Goal: Transaction & Acquisition: Purchase product/service

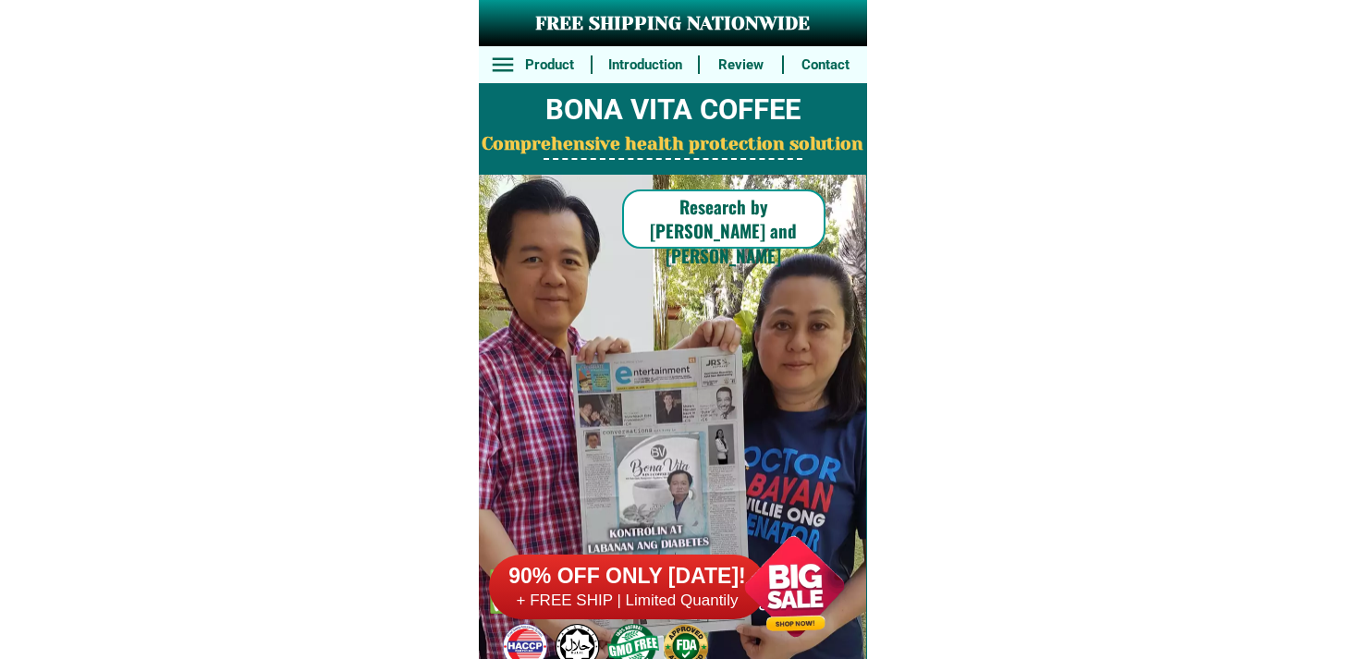
click at [668, 573] on h6 "90% OFF ONLY [DATE]!" at bounding box center [627, 577] width 277 height 28
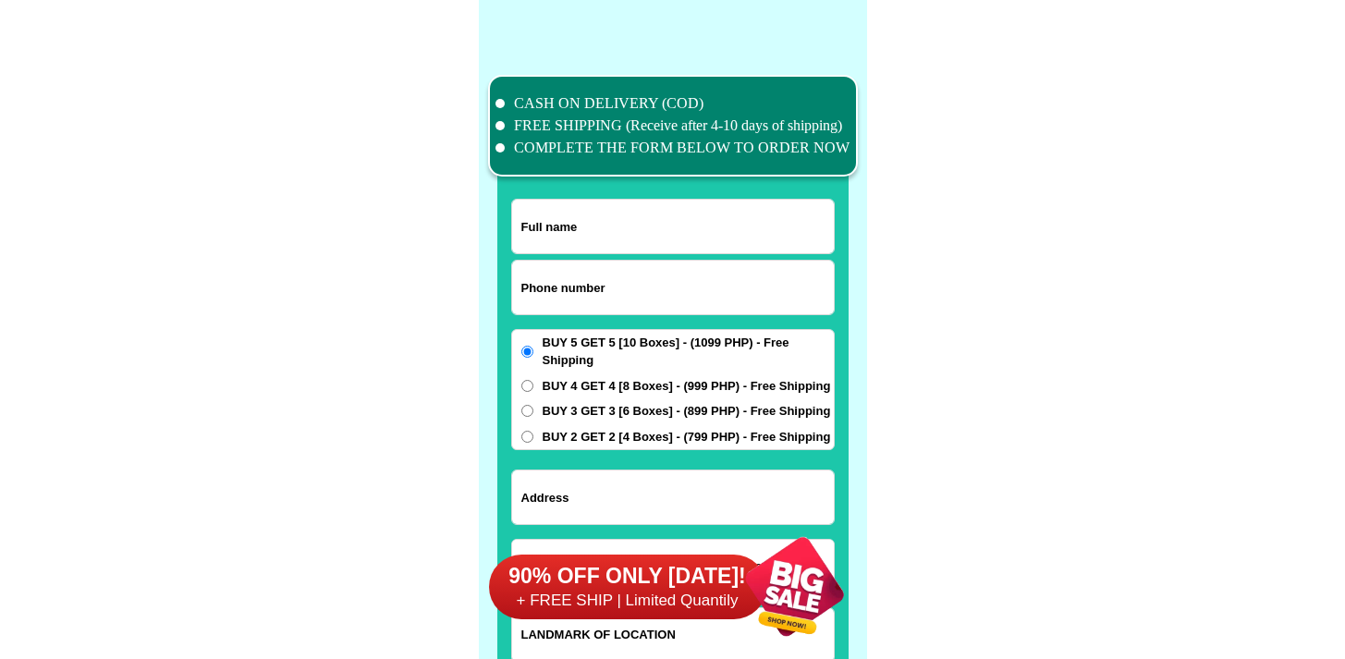
scroll to position [14366, 0]
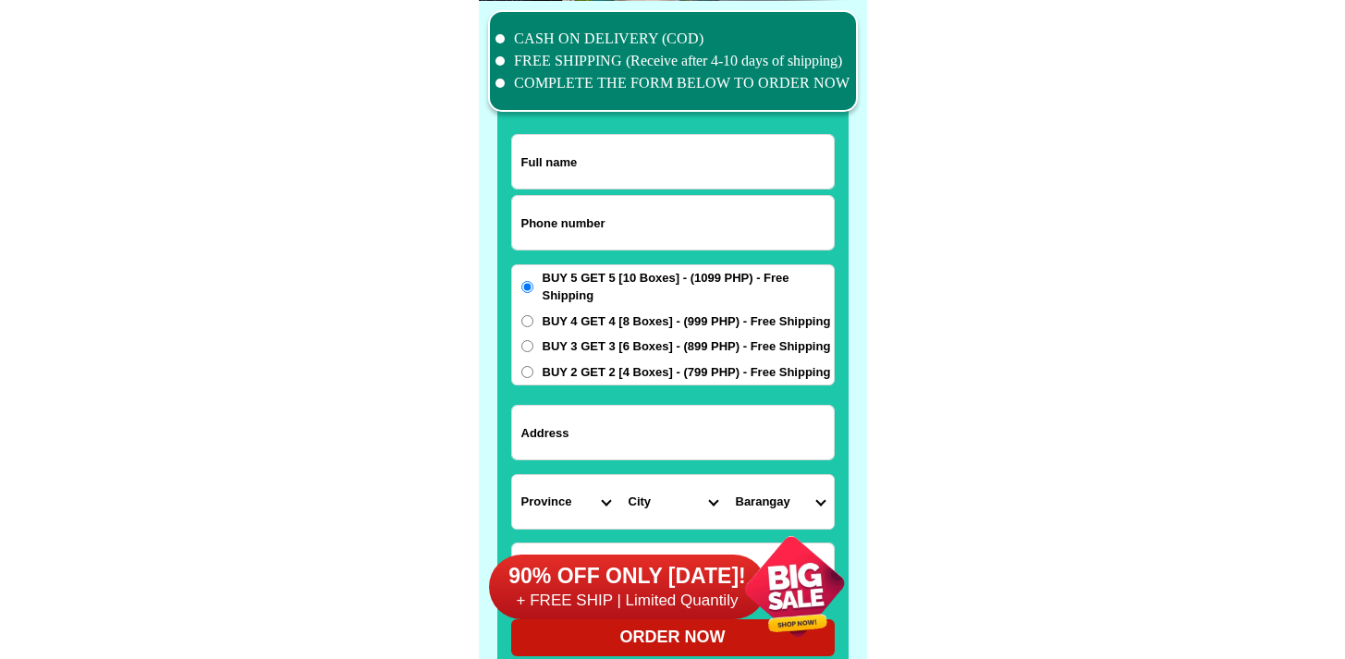
click at [694, 244] on input "Input phone_number" at bounding box center [673, 223] width 322 height 54
paste input "9985337756"
type input "09985337756"
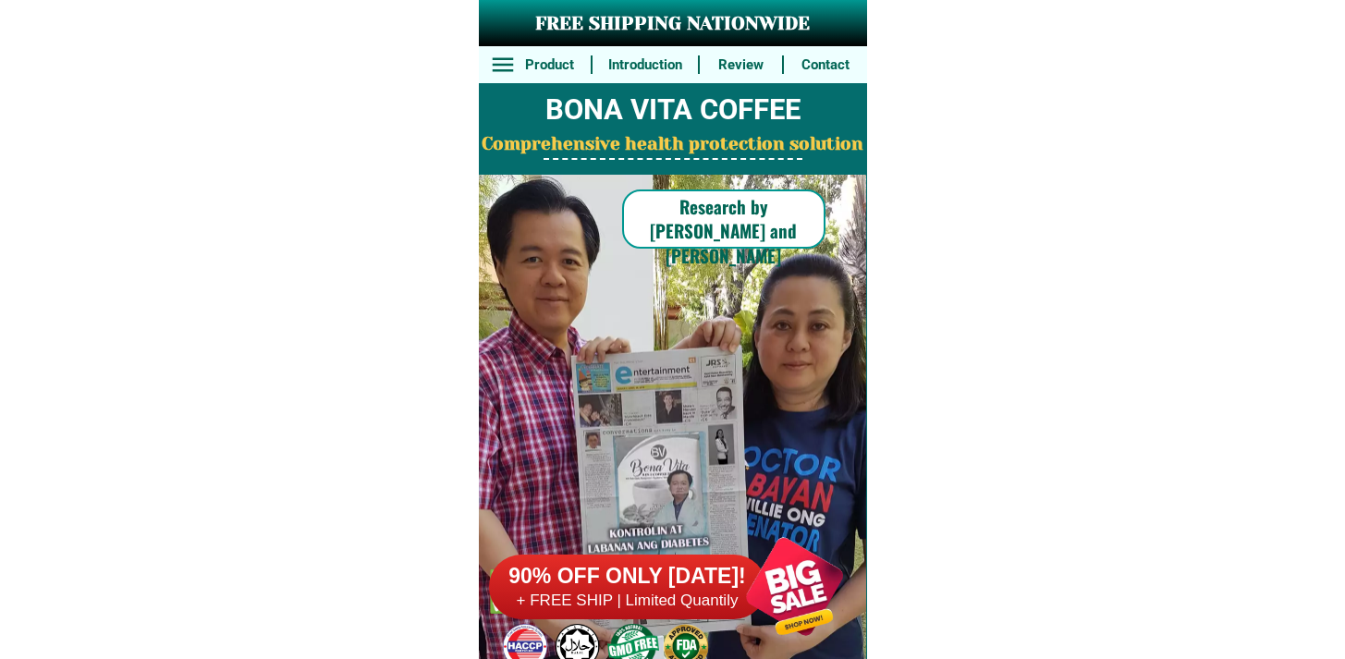
click at [665, 587] on h6 "90% OFF ONLY [DATE]!" at bounding box center [627, 577] width 277 height 28
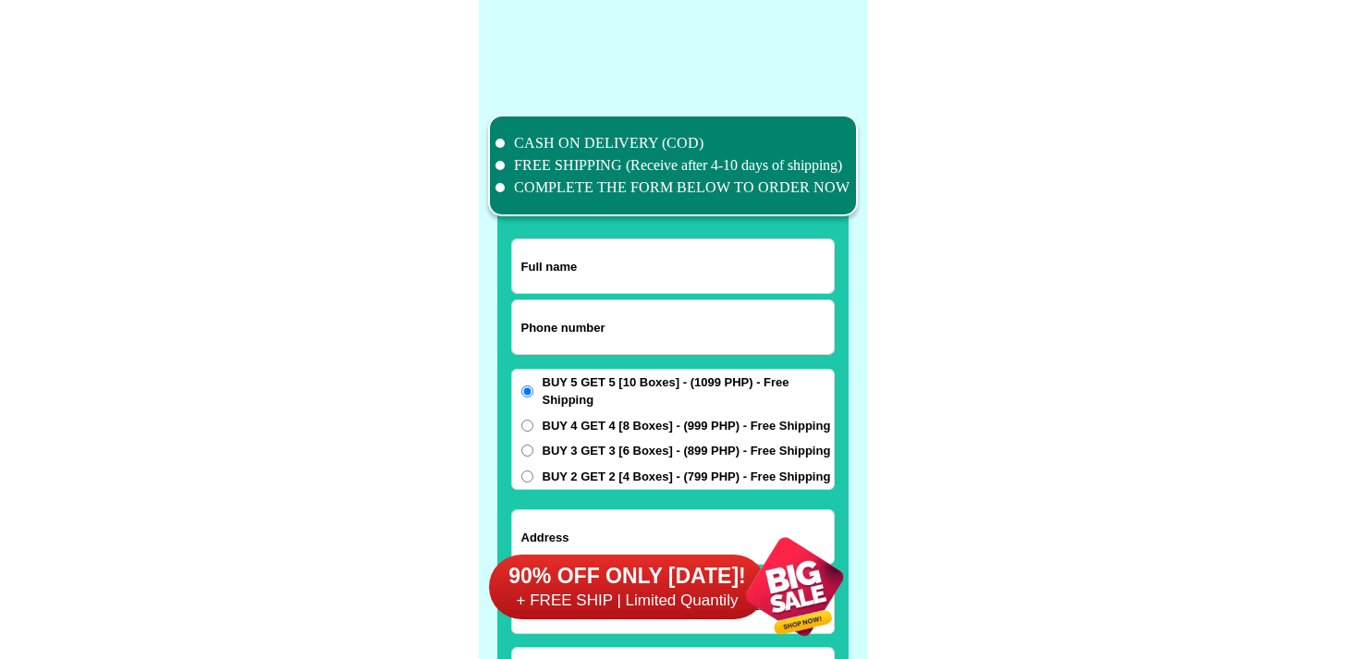
scroll to position [14366, 0]
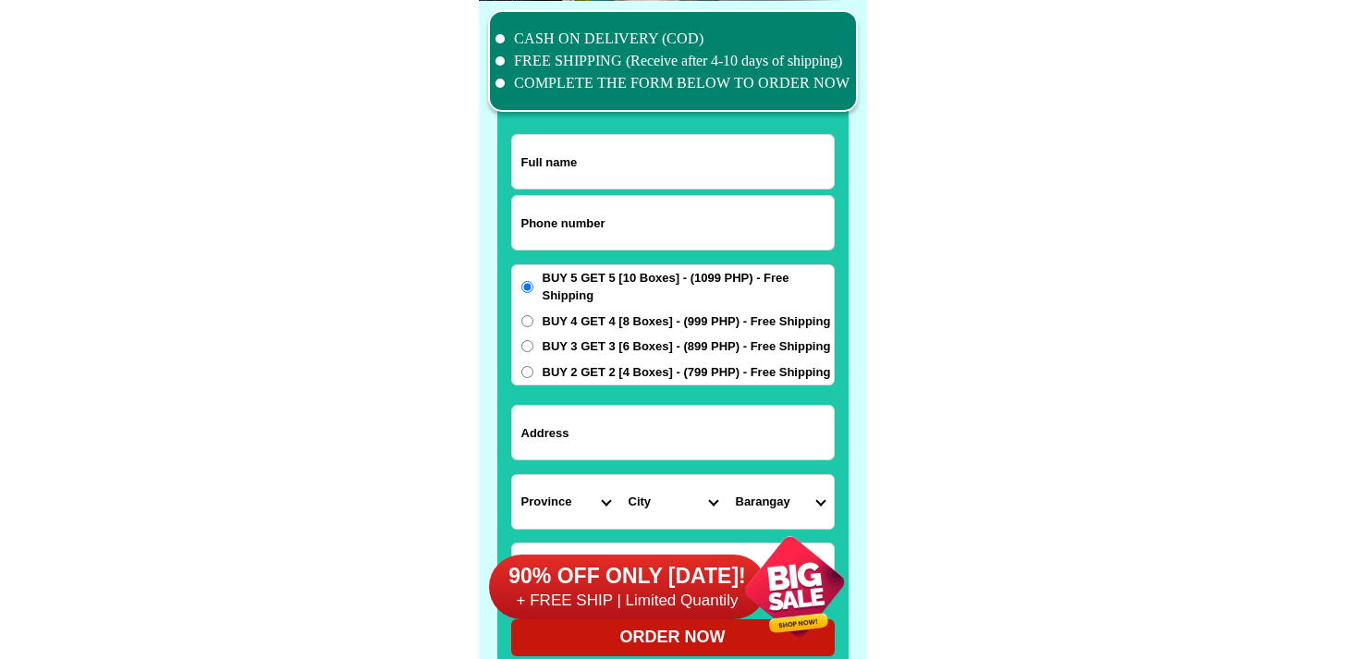
click at [598, 204] on input "Input phone_number" at bounding box center [673, 223] width 322 height 54
paste input "[PERSON_NAME]"
type input "[PERSON_NAME]"
click at [577, 184] on input "Input full_name" at bounding box center [673, 162] width 322 height 54
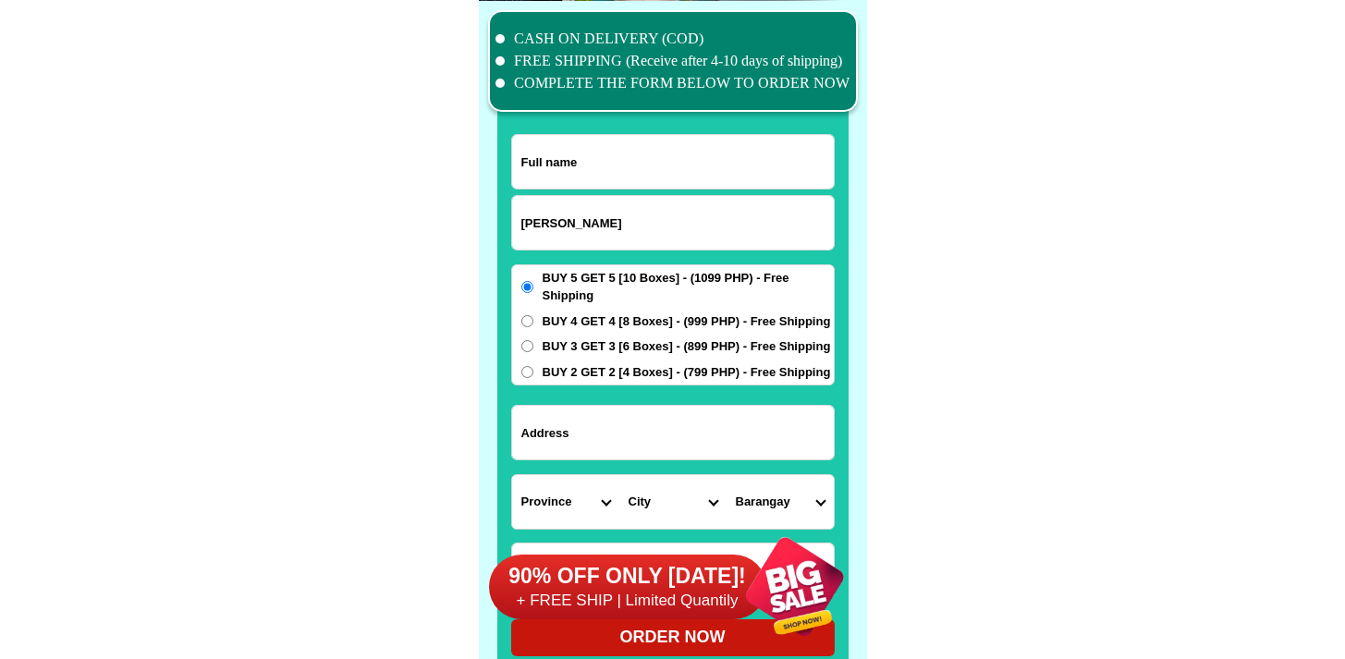
paste input "[PERSON_NAME]"
type input "[PERSON_NAME]"
click at [632, 206] on input "[PERSON_NAME]" at bounding box center [673, 223] width 322 height 54
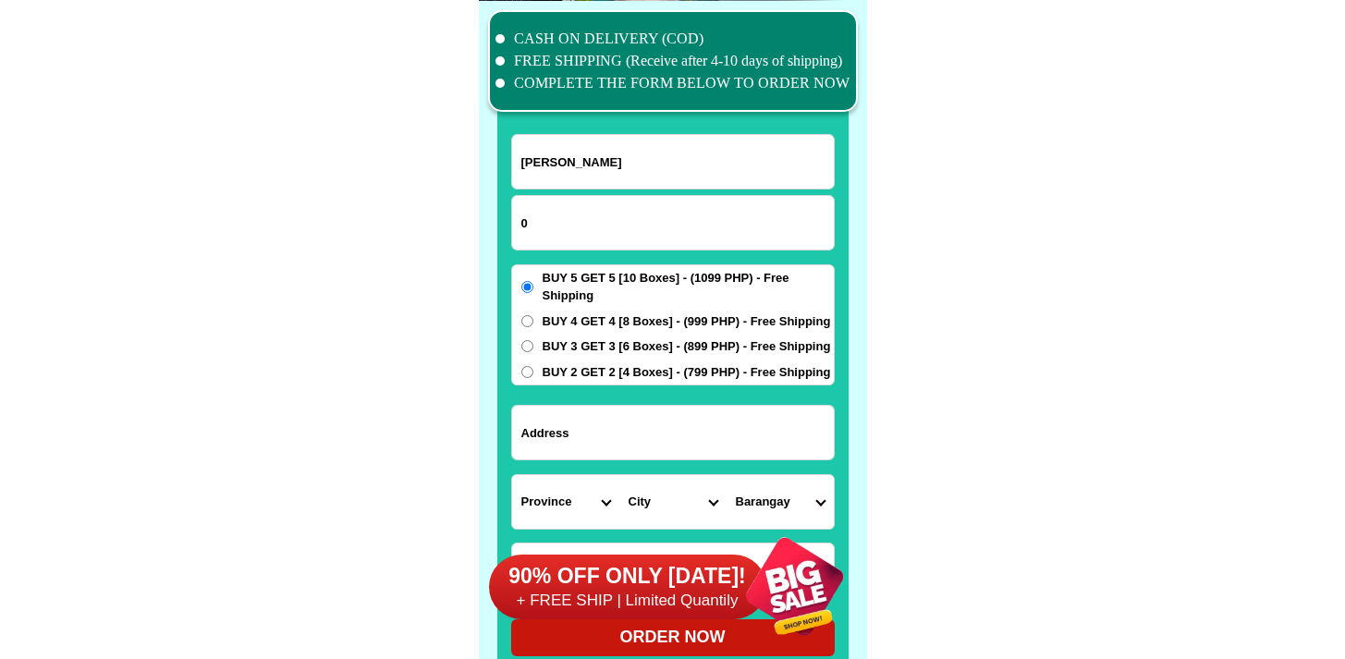
paste input "9985337756"
type input "09985337756"
click at [658, 437] on input "Input address" at bounding box center [673, 433] width 322 height 54
paste input "[GEOGRAPHIC_DATA]"
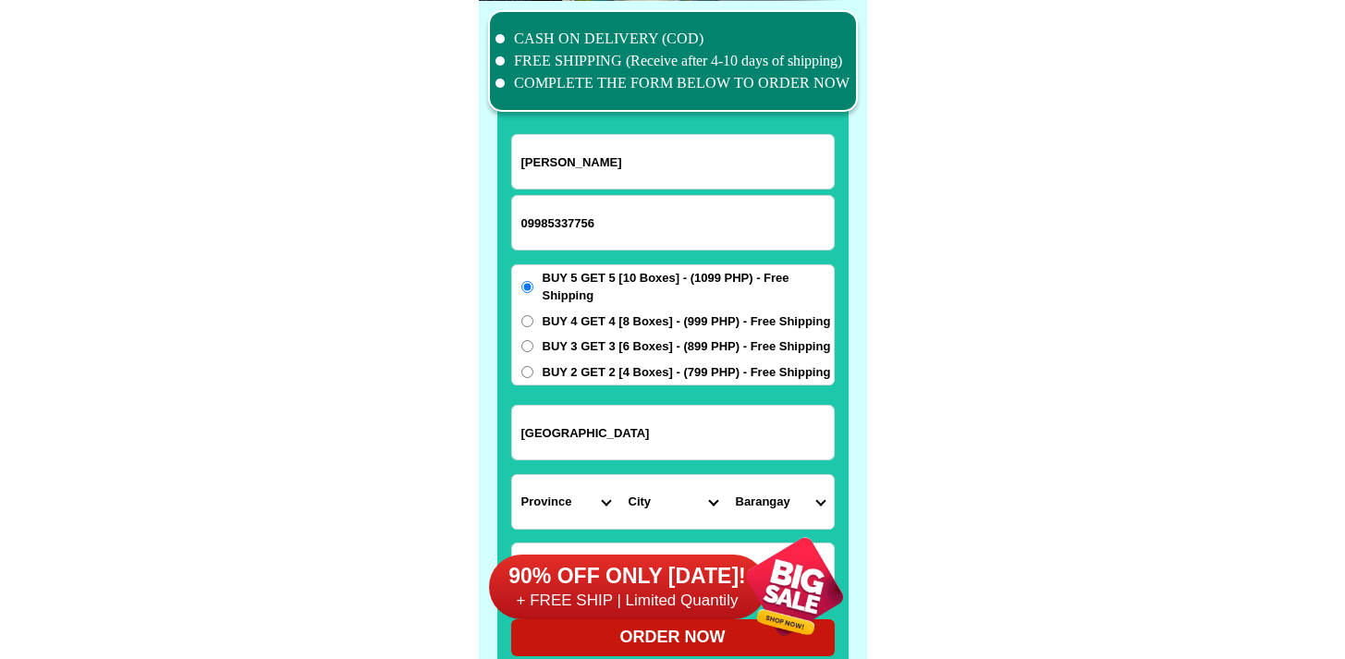
type input "[GEOGRAPHIC_DATA]"
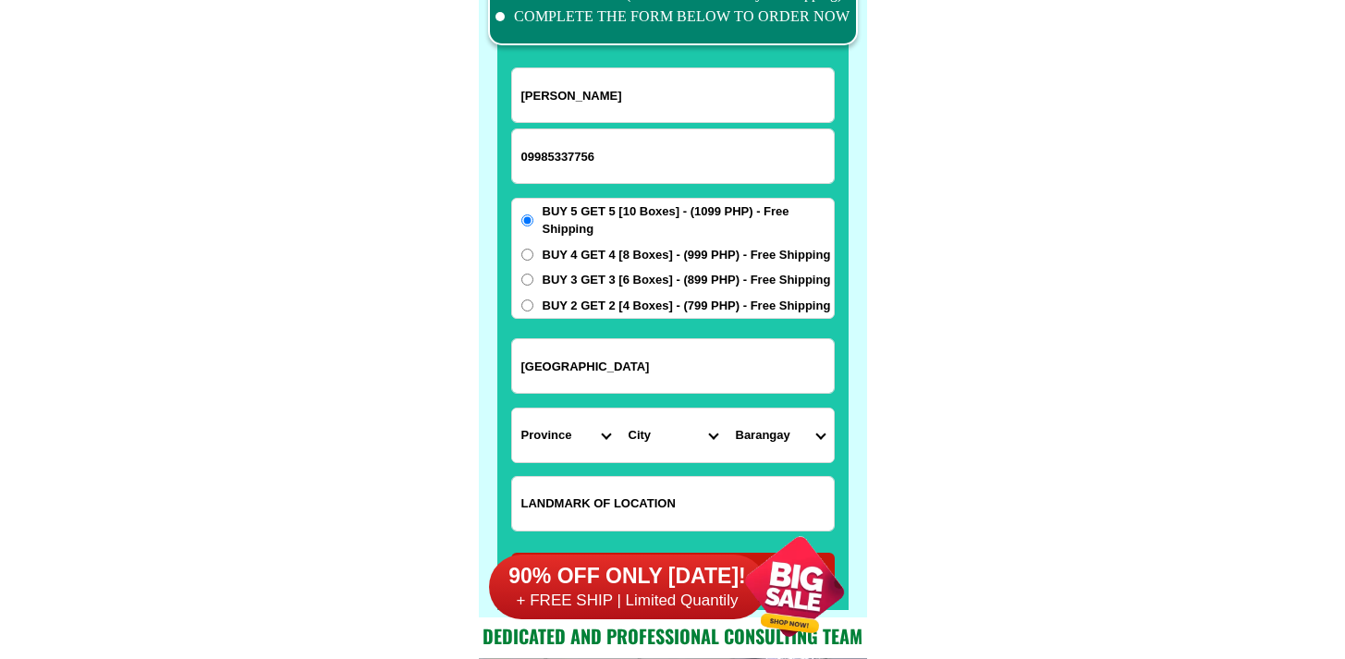
scroll to position [14480, 0]
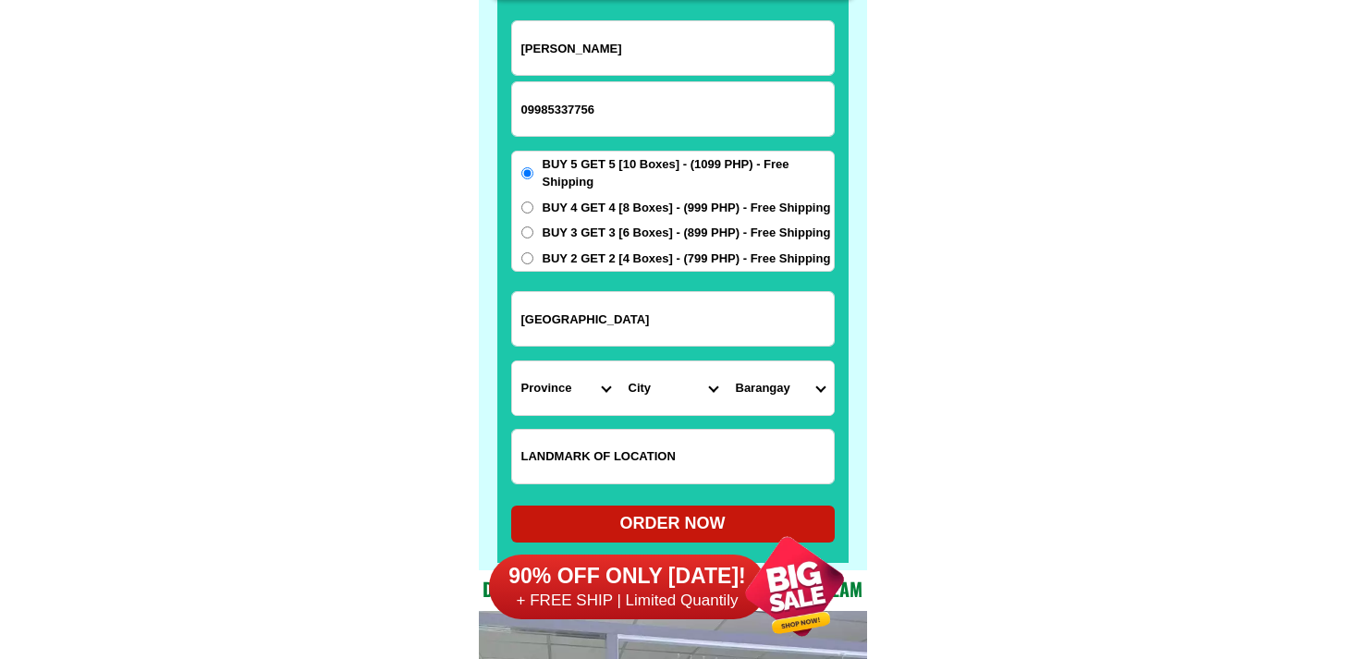
click at [616, 432] on input "Input LANDMARKOFLOCATION" at bounding box center [673, 457] width 322 height 54
paste input "[PERSON_NAME] store near dive x resort"
type input "[PERSON_NAME] store near dive x resort"
click at [547, 387] on select "Province [GEOGRAPHIC_DATA] [GEOGRAPHIC_DATA][PERSON_NAME][GEOGRAPHIC_DATA][GEOG…" at bounding box center [565, 388] width 107 height 54
select select "63_108"
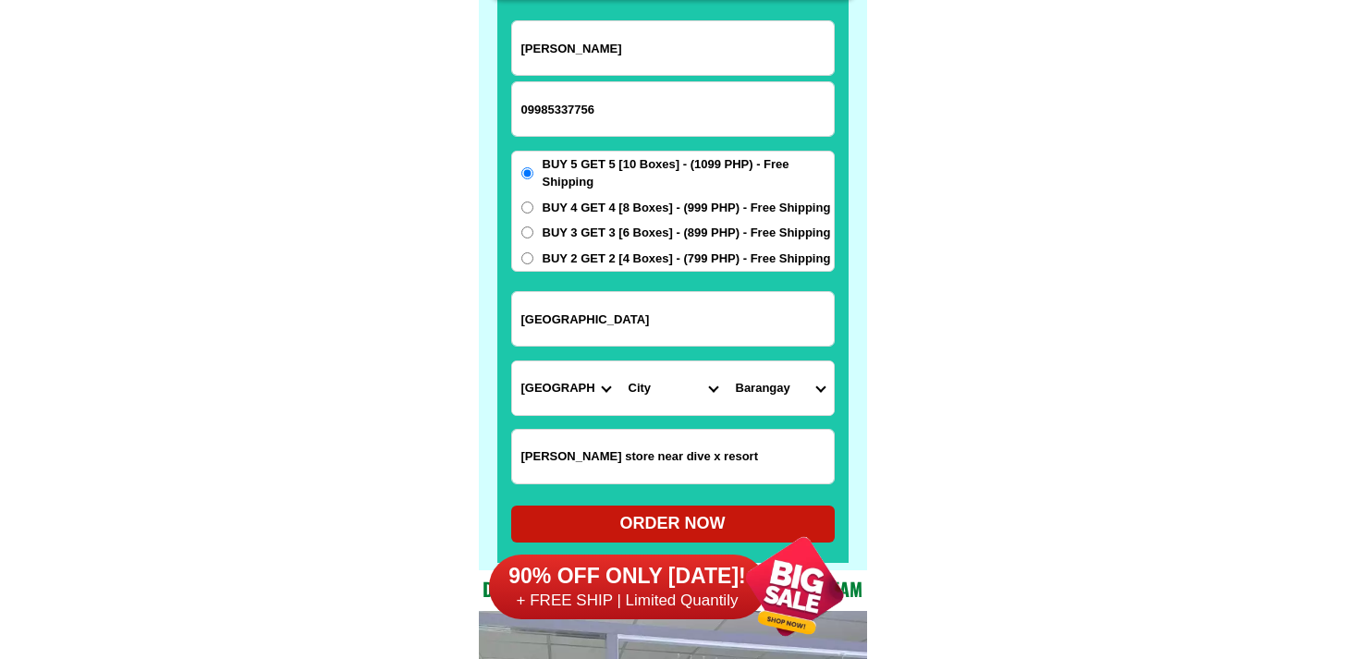
click at [512, 361] on select "Province [GEOGRAPHIC_DATA] [GEOGRAPHIC_DATA][PERSON_NAME][GEOGRAPHIC_DATA][GEOG…" at bounding box center [565, 388] width 107 height 54
drag, startPoint x: 547, startPoint y: 387, endPoint x: 230, endPoint y: 506, distance: 338.3
click at [654, 395] on select "City" at bounding box center [672, 388] width 107 height 54
click at [619, 361] on select "City Agoncillo Alitagtag Allacapan [GEOGRAPHIC_DATA] [GEOGRAPHIC_DATA]-balete […" at bounding box center [672, 388] width 107 height 54
click at [676, 387] on select "City Agoncillo Alitagtag Allacapan [GEOGRAPHIC_DATA] [GEOGRAPHIC_DATA]-balete […" at bounding box center [672, 388] width 107 height 54
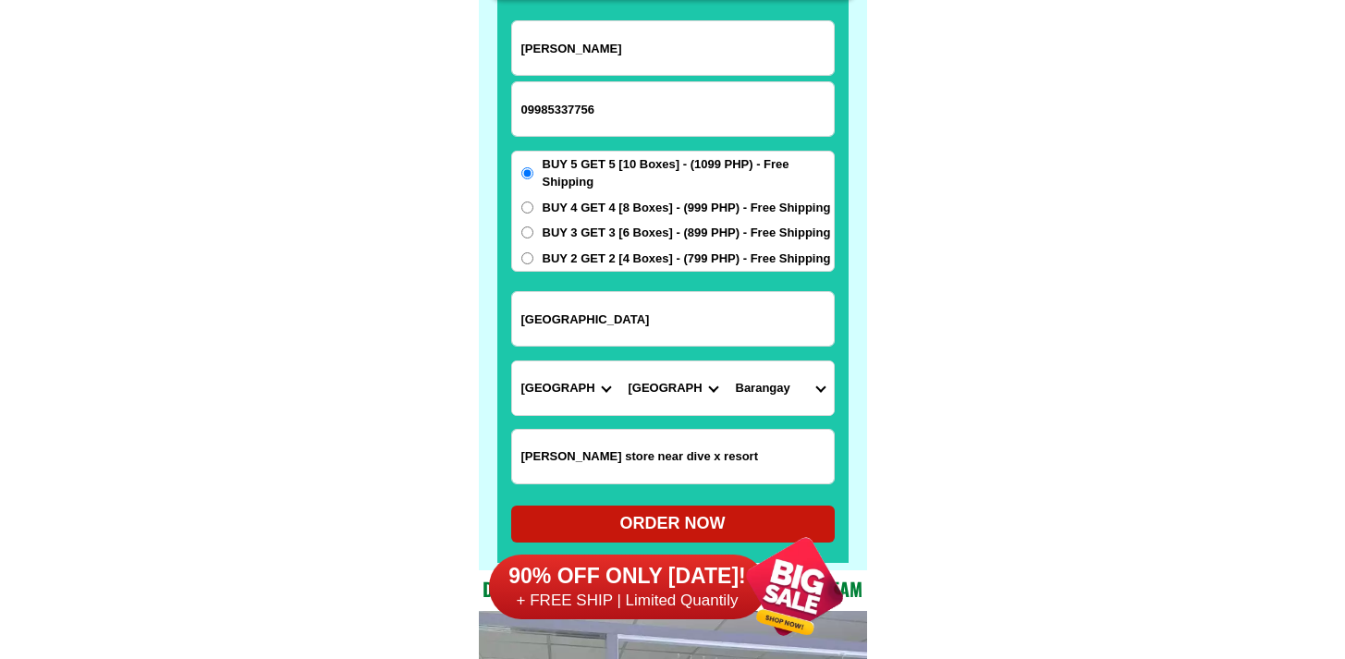
select select "63_1082301"
click at [619, 361] on select "City Agoncillo Alitagtag Allacapan [GEOGRAPHIC_DATA] [GEOGRAPHIC_DATA]-balete […" at bounding box center [672, 388] width 107 height 54
click at [768, 385] on select "Barangay Anilao east [GEOGRAPHIC_DATA] proper Bagalangit [GEOGRAPHIC_DATA] Cala…" at bounding box center [779, 388] width 107 height 54
select select "63_10823015935"
click at [726, 361] on select "Barangay Anilao east [GEOGRAPHIC_DATA] proper Bagalangit [GEOGRAPHIC_DATA] Cala…" at bounding box center [779, 388] width 107 height 54
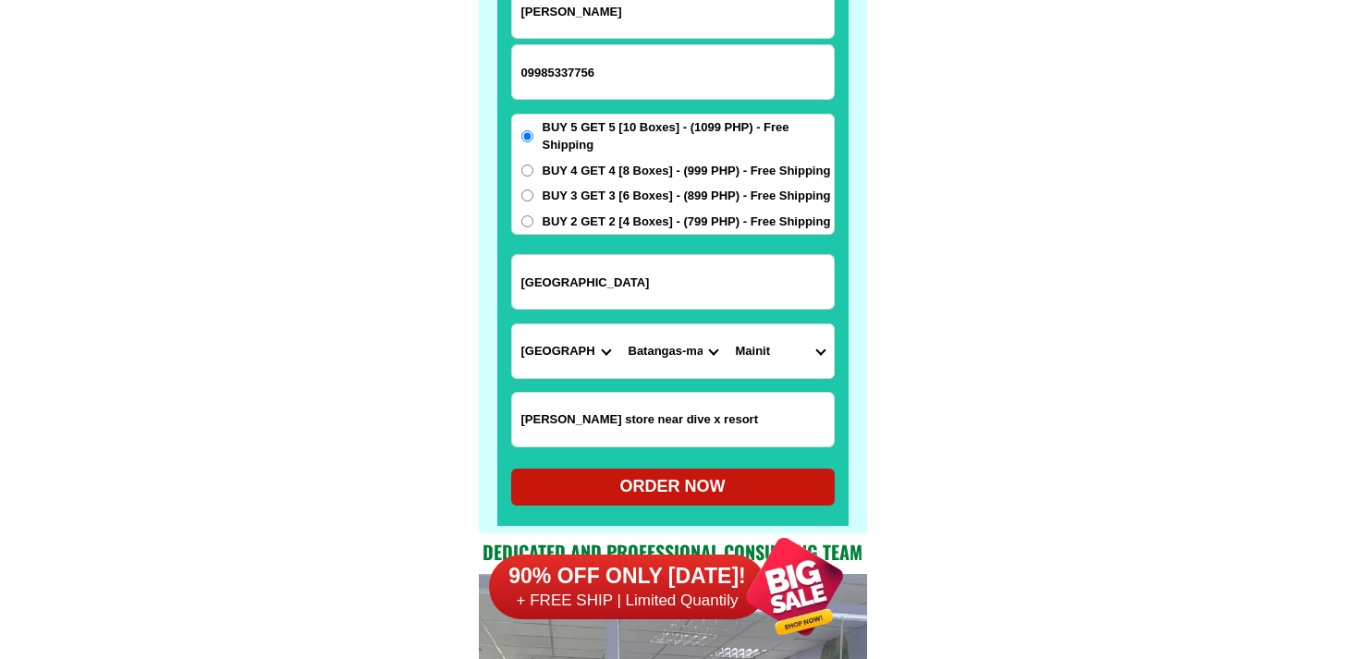
scroll to position [14518, 0]
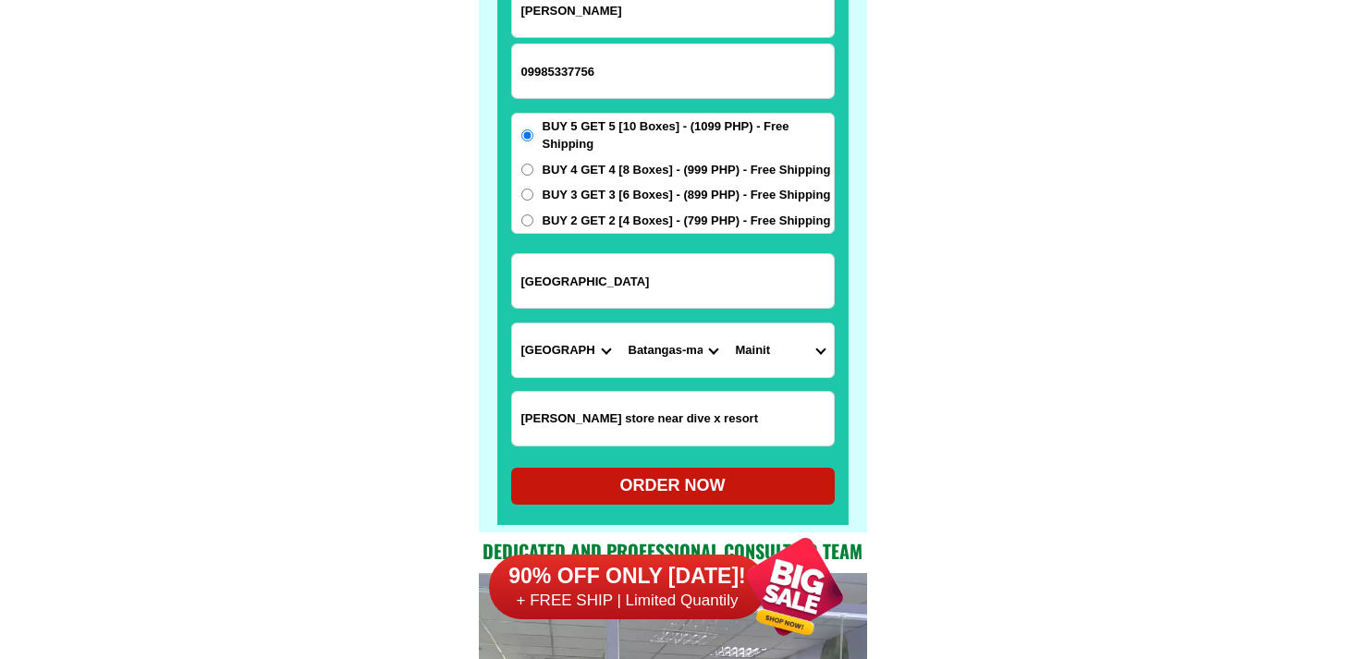
click at [694, 480] on div "ORDER NOW" at bounding box center [672, 485] width 323 height 25
radio input "true"
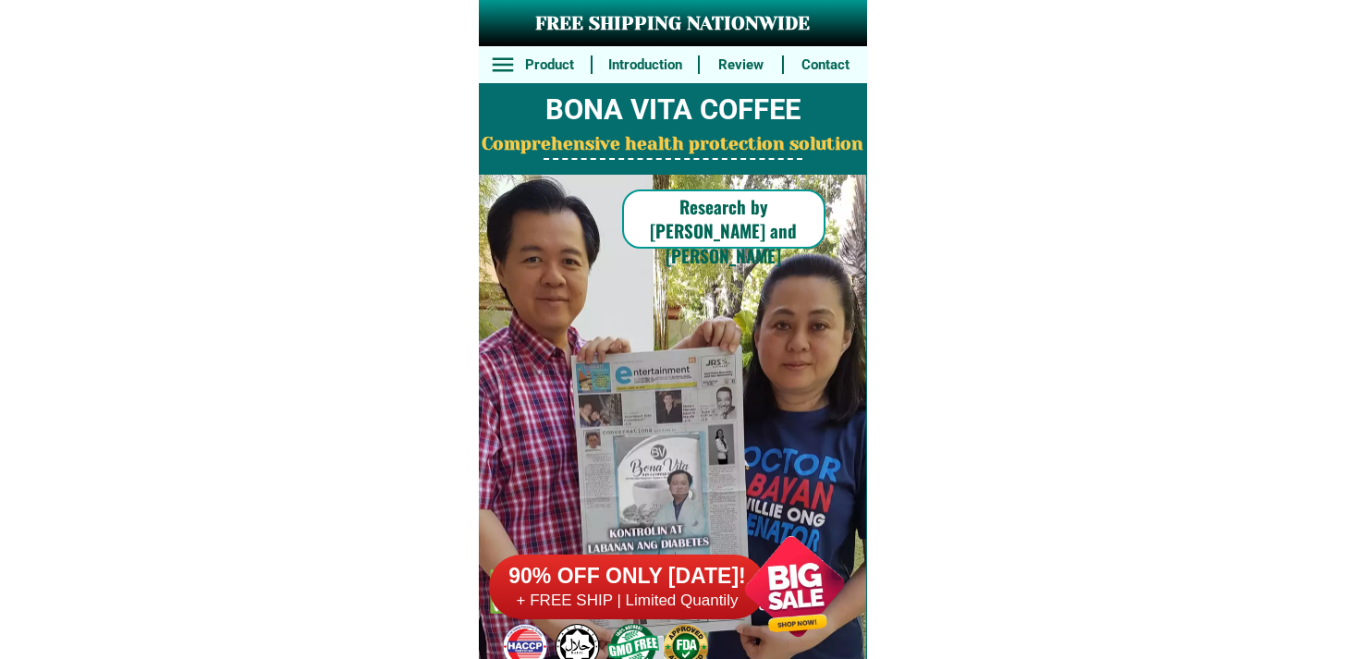
click at [684, 536] on div "90% OFF ONLY TODAY! + FREE SHIP | Limited Quantily" at bounding box center [678, 586] width 378 height 145
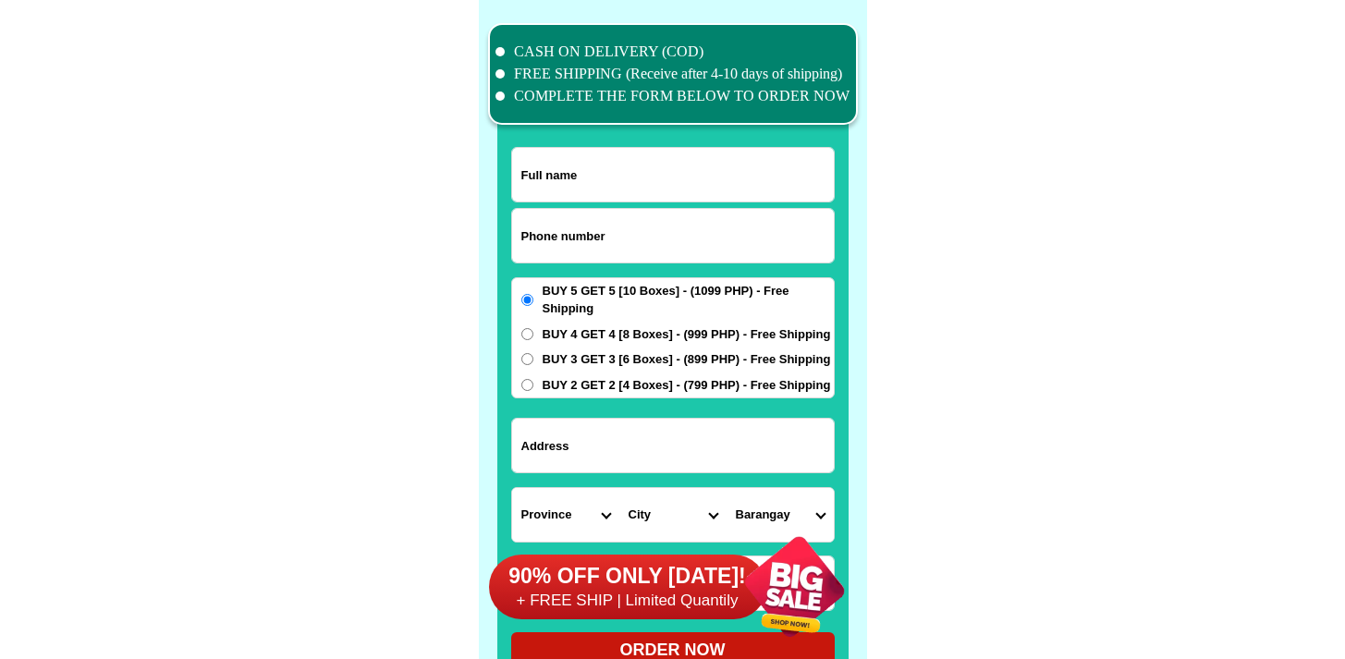
scroll to position [14366, 0]
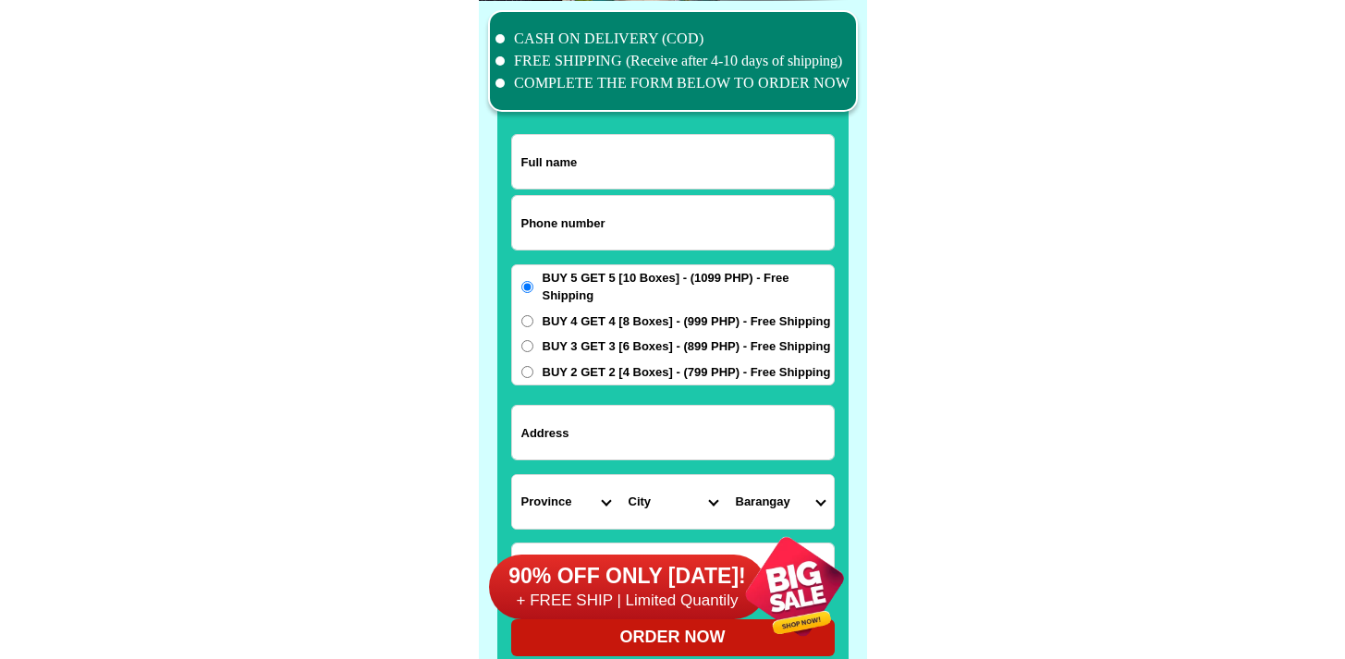
click at [672, 230] on input "Input phone_number" at bounding box center [673, 223] width 322 height 54
paste input "9562568207"
click at [520, 220] on input "9562568207" at bounding box center [673, 223] width 322 height 54
type input "09562568207"
click at [695, 134] on div at bounding box center [672, 161] width 323 height 55
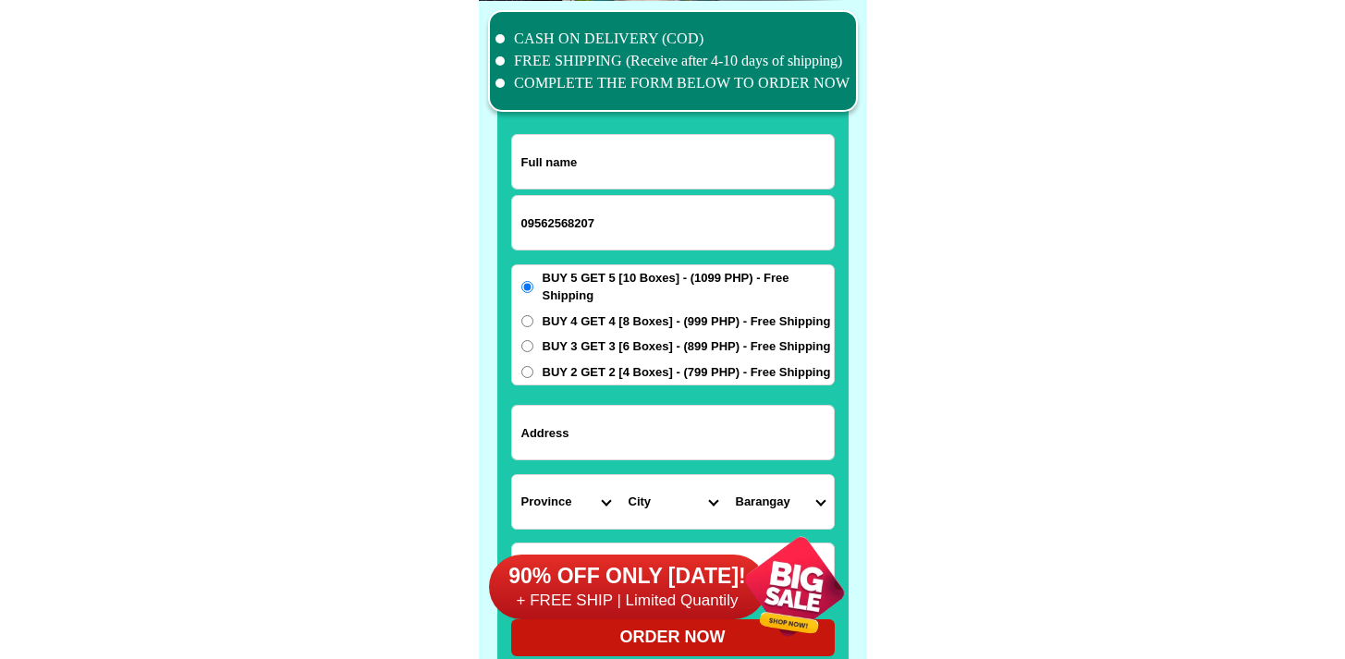
click at [691, 150] on input "Input full_name" at bounding box center [673, 162] width 322 height 54
paste input "Elisea Banez"
type input "Elisea Banez"
click at [696, 409] on input "Input address" at bounding box center [673, 433] width 322 height 54
paste input "16 Flamingo st Greenmeadows QC"
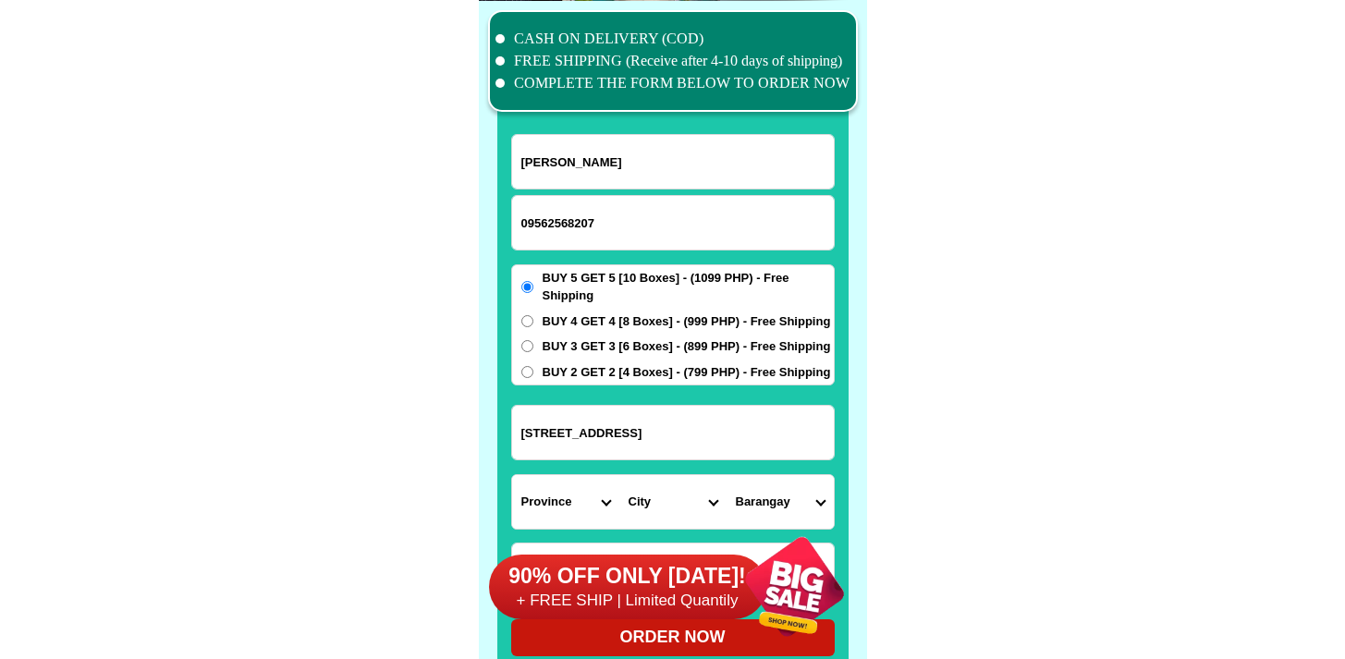
type input "16 Flamingo st Greenmeadows QC"
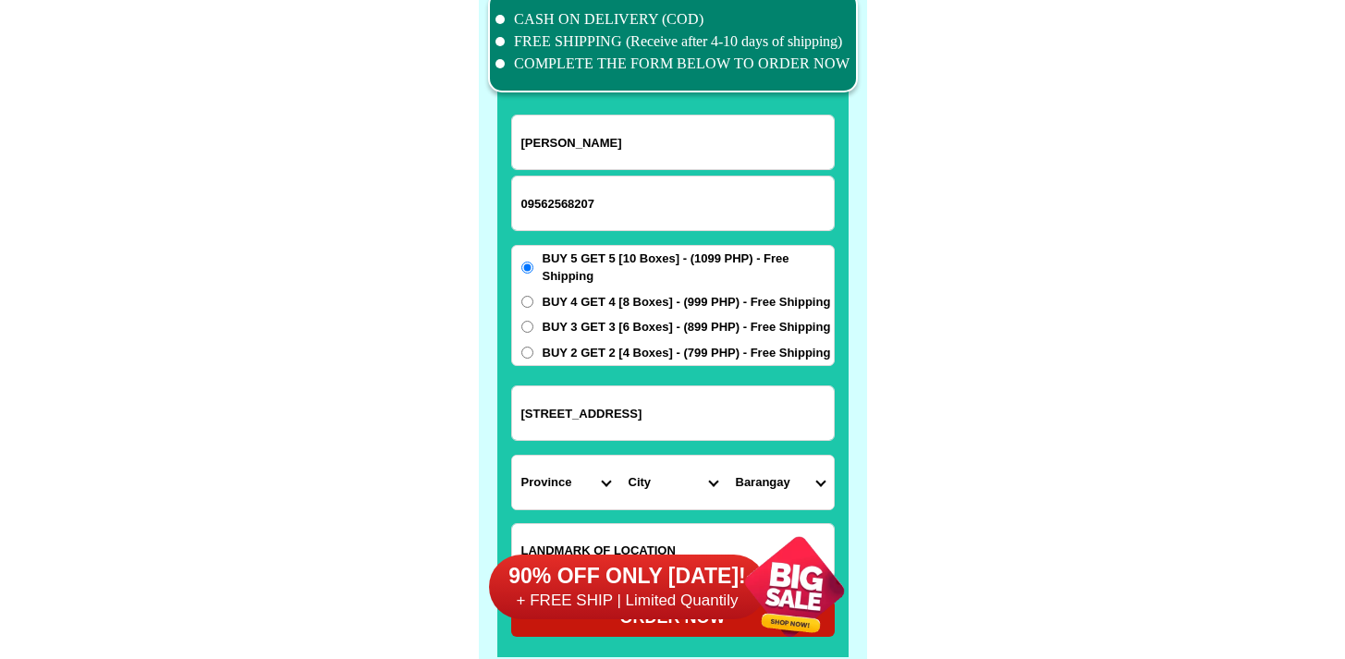
scroll to position [14414, 0]
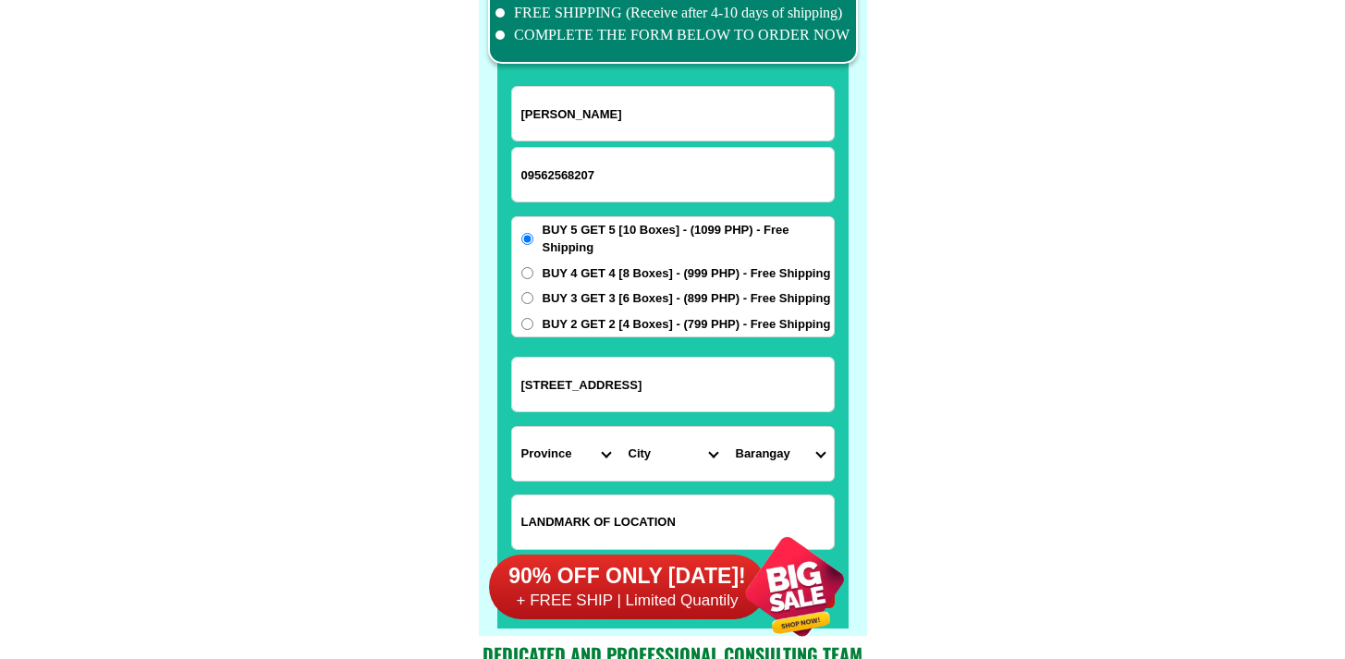
click at [524, 448] on select "Province [GEOGRAPHIC_DATA] [GEOGRAPHIC_DATA][PERSON_NAME][GEOGRAPHIC_DATA][GEOG…" at bounding box center [565, 454] width 107 height 54
select select "63_219"
click at [512, 427] on select "Province [GEOGRAPHIC_DATA] [GEOGRAPHIC_DATA][PERSON_NAME][GEOGRAPHIC_DATA][GEOG…" at bounding box center [565, 454] width 107 height 54
click at [663, 465] on select "City Binondo CALOOCAN Ermita Intramuros Las-pinas Makati Malabon-city Malate Ma…" at bounding box center [672, 454] width 107 height 54
select select "63_2194070"
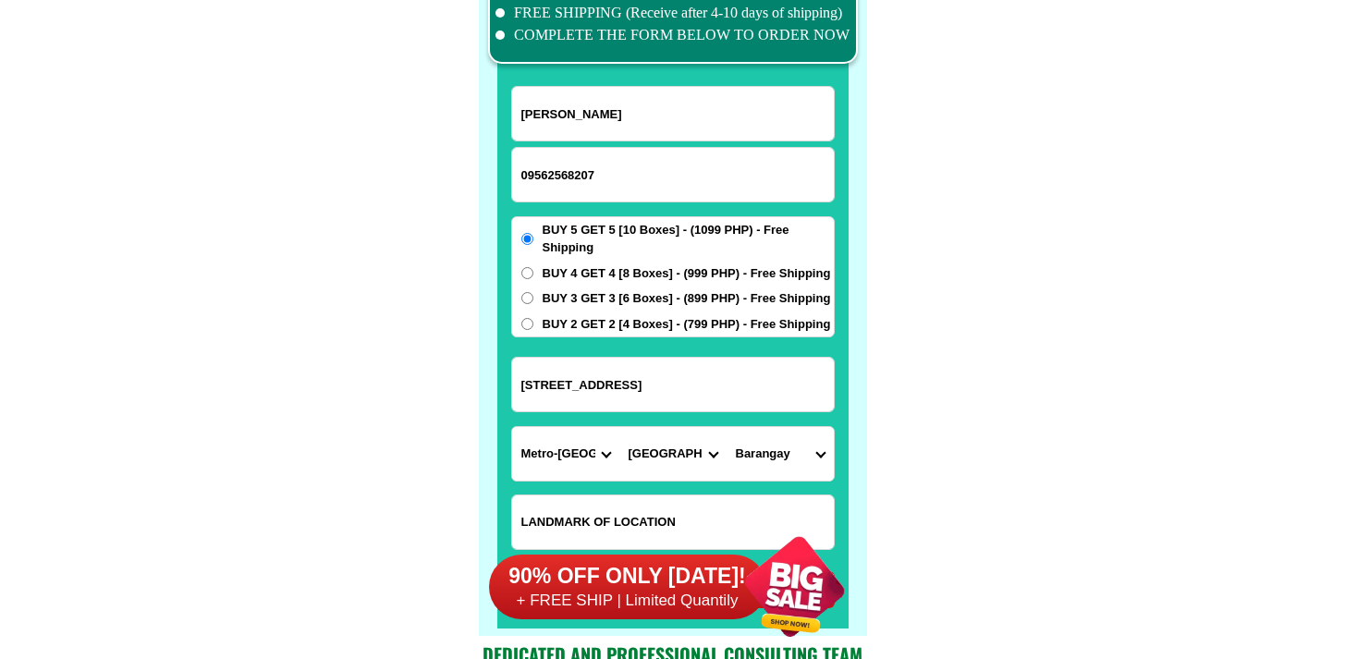
click at [619, 427] on select "City Binondo CALOOCAN Ermita Intramuros Las-pinas Makati Malabon-city Malate Ma…" at bounding box center [672, 454] width 107 height 54
click at [779, 446] on select "Barangay Alicia Amihan Apolonio samson Aurora Baesa Bagbag Bago bantay Bagong l…" at bounding box center [779, 454] width 107 height 54
drag, startPoint x: 779, startPoint y: 446, endPoint x: 655, endPoint y: 380, distance: 140.6
click at [655, 380] on input "16 Flamingo st Greenmeadows QC" at bounding box center [673, 385] width 322 height 54
click at [774, 451] on select "Barangay Alicia Amihan Apolonio samson Aurora Baesa Bagbag Bago bantay Bagong l…" at bounding box center [779, 454] width 107 height 54
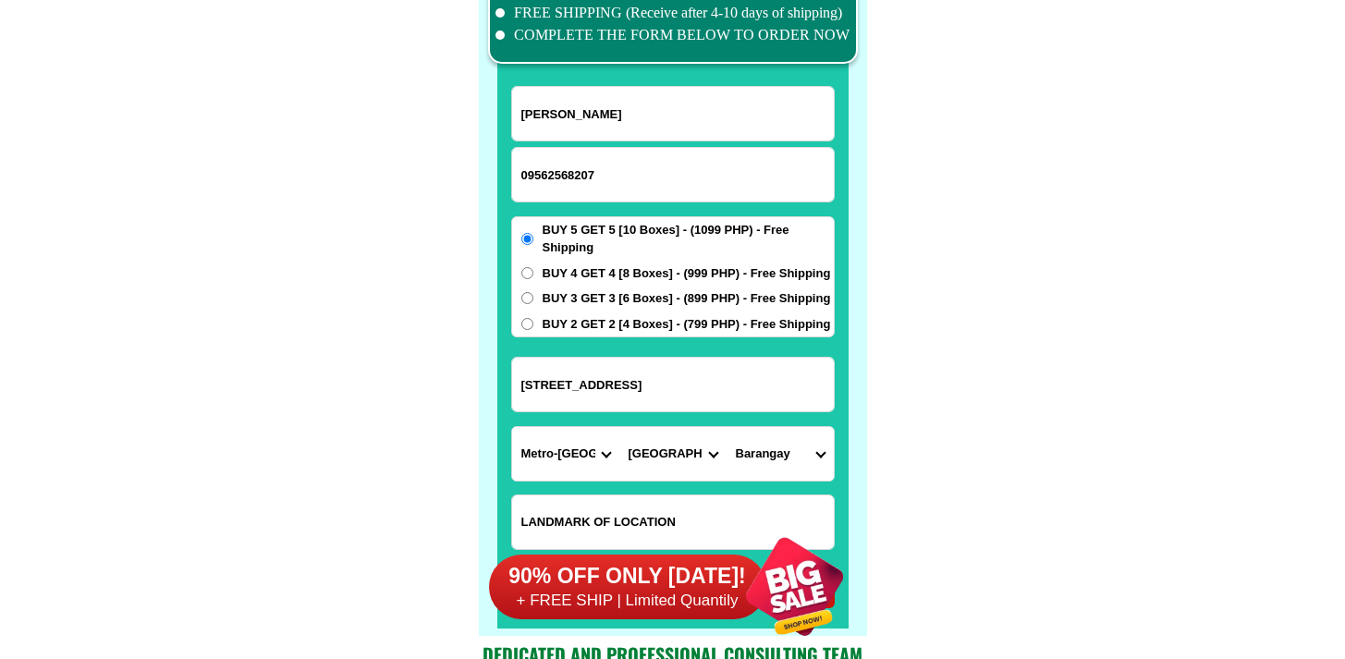
select select "63_219407016296"
click at [726, 427] on select "Barangay Alicia Amihan Apolonio samson Aurora Baesa Bagbag Bago bantay Bagong l…" at bounding box center [779, 454] width 107 height 54
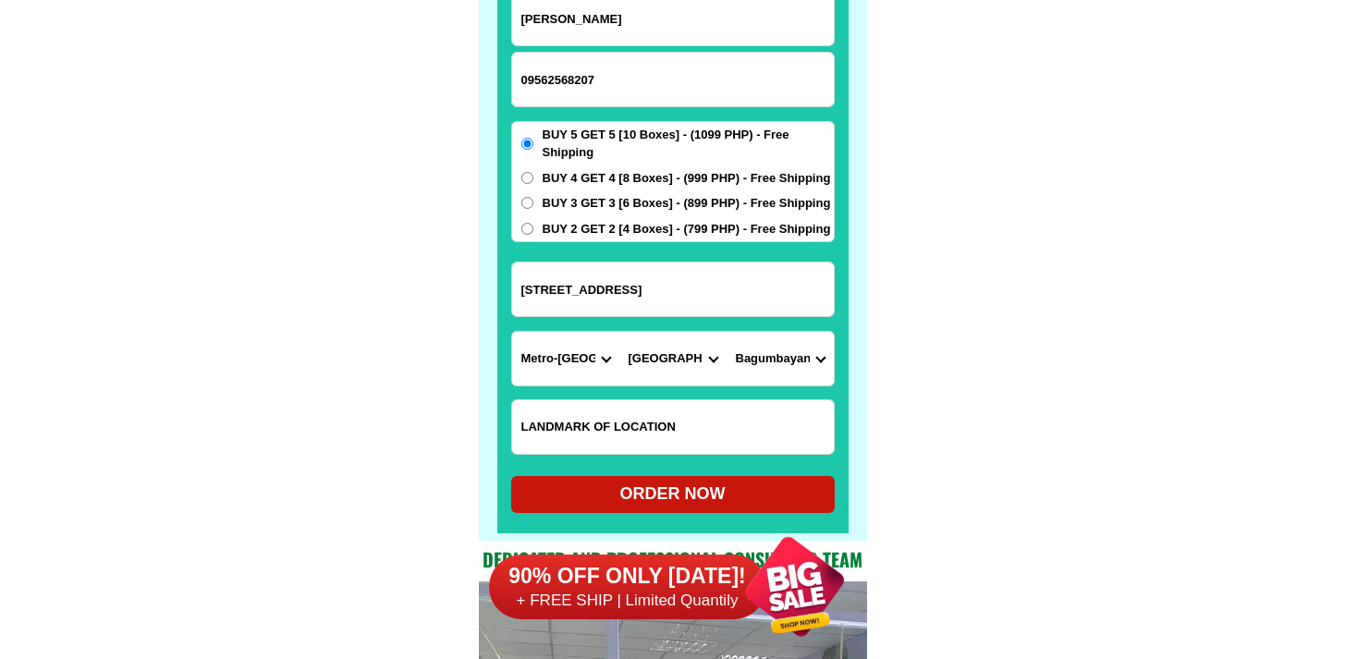
scroll to position [14511, 0]
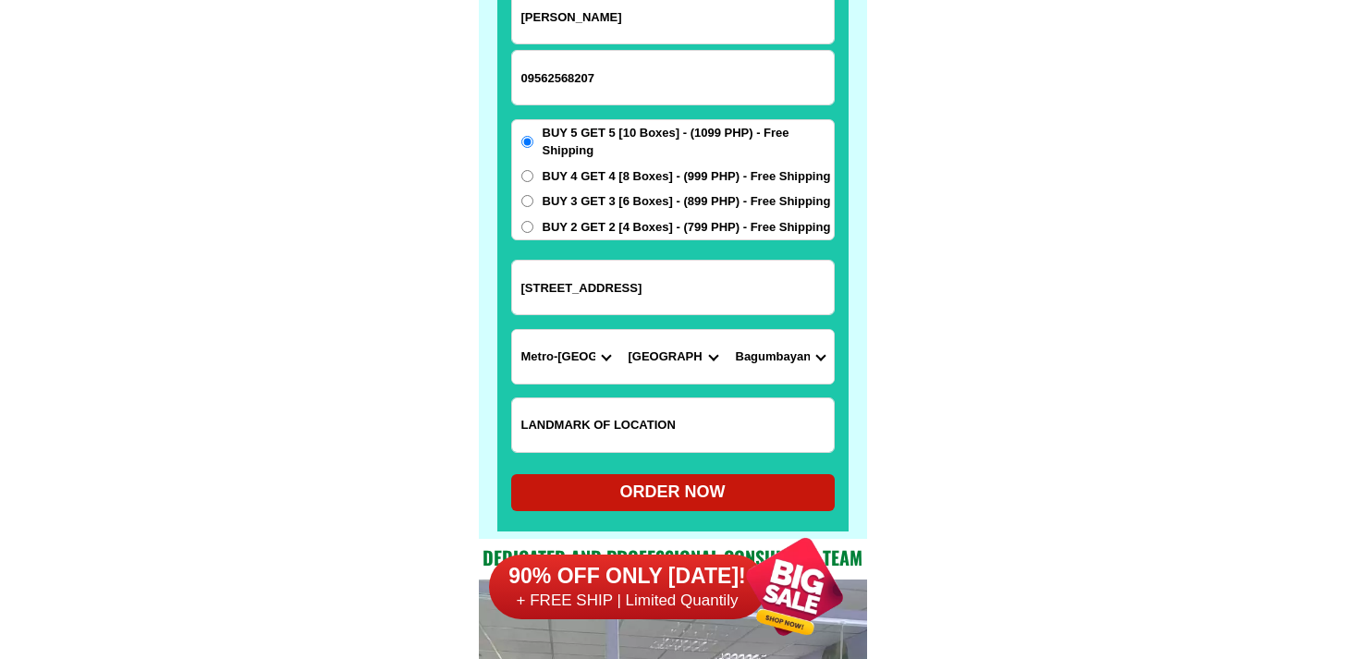
click at [680, 492] on div "ORDER NOW" at bounding box center [672, 492] width 323 height 25
radio input "true"
